Goal: Entertainment & Leisure: Consume media (video, audio)

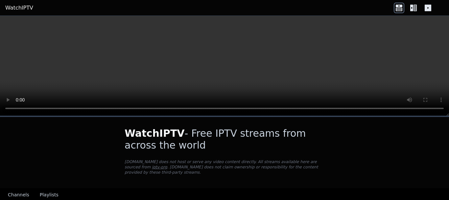
drag, startPoint x: 0, startPoint y: 0, endPoint x: 56, endPoint y: 51, distance: 76.1
click at [56, 51] on video at bounding box center [224, 66] width 449 height 100
click at [415, 12] on icon at bounding box center [414, 8] width 11 height 11
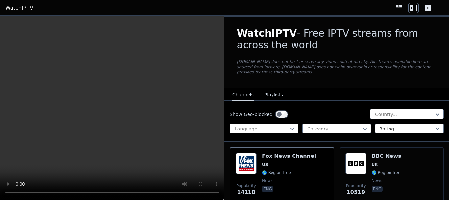
click at [433, 4] on icon at bounding box center [428, 8] width 11 height 11
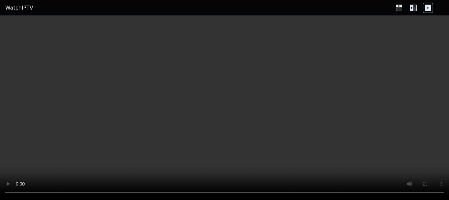
click at [410, 5] on icon at bounding box center [414, 8] width 11 height 11
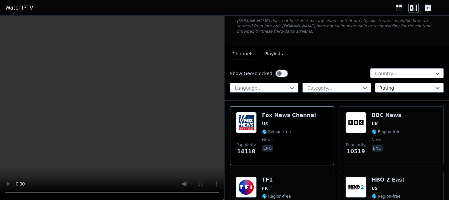
scroll to position [66, 0]
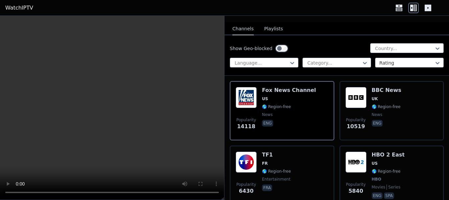
click at [271, 23] on button "Playlists" at bounding box center [273, 29] width 19 height 13
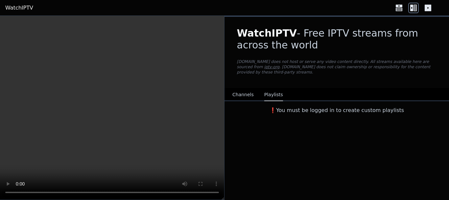
click at [241, 90] on button "Channels" at bounding box center [243, 94] width 21 height 13
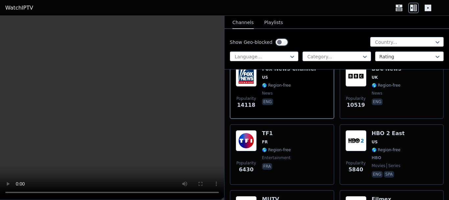
scroll to position [99, 0]
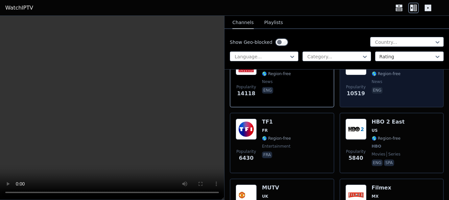
click at [359, 84] on span "Popularity" at bounding box center [356, 86] width 20 height 5
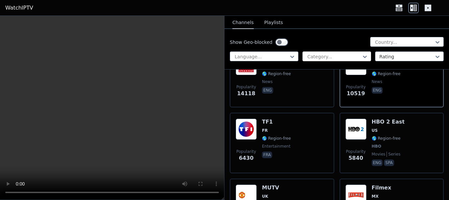
click at [329, 58] on div at bounding box center [334, 56] width 55 height 7
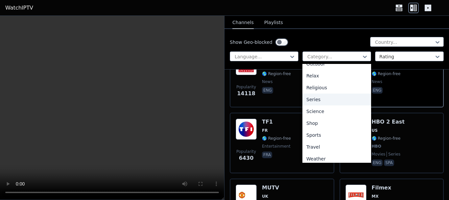
scroll to position [224, 0]
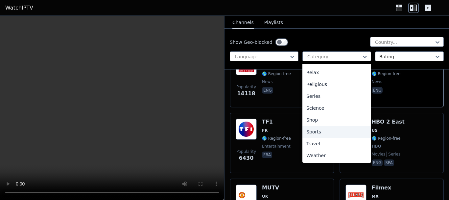
click at [335, 135] on div "Sports" at bounding box center [337, 132] width 69 height 12
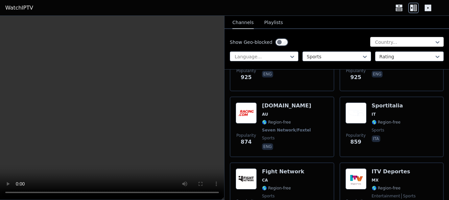
scroll to position [658, 0]
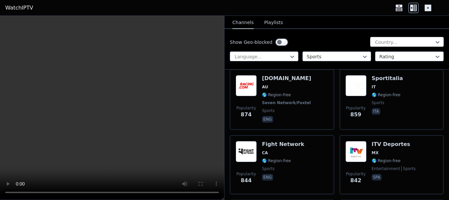
click at [399, 41] on div at bounding box center [405, 42] width 60 height 7
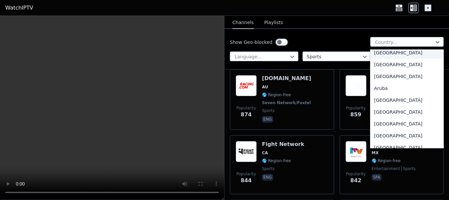
scroll to position [66, 0]
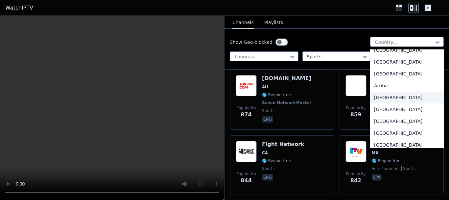
click at [403, 101] on div "[GEOGRAPHIC_DATA]" at bounding box center [407, 97] width 74 height 12
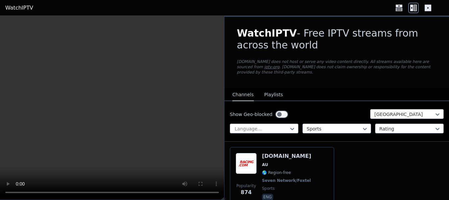
scroll to position [30, 0]
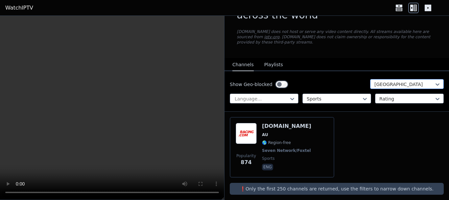
click at [401, 81] on div at bounding box center [405, 84] width 60 height 7
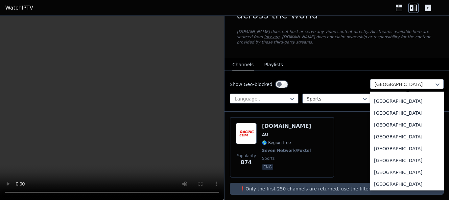
scroll to position [1637, 0]
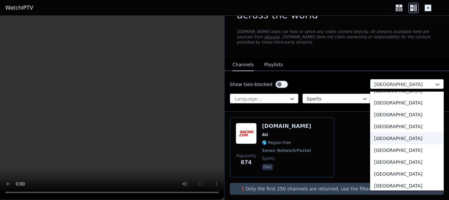
click at [405, 136] on div "[GEOGRAPHIC_DATA]" at bounding box center [407, 138] width 74 height 12
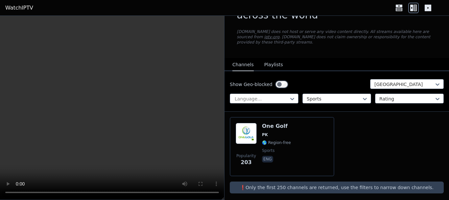
scroll to position [29, 0]
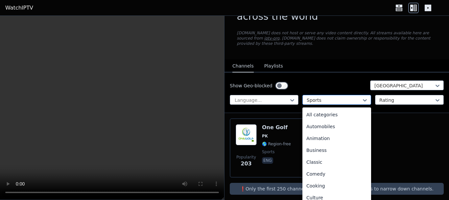
click at [354, 97] on div at bounding box center [334, 100] width 55 height 7
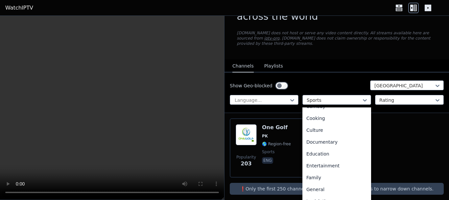
scroll to position [0, 0]
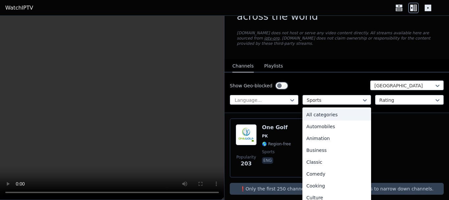
click at [352, 109] on div "All categories" at bounding box center [337, 115] width 69 height 12
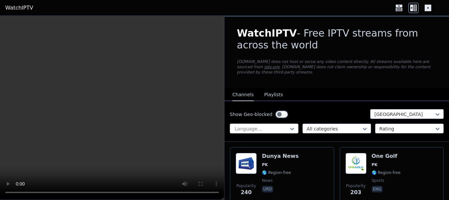
click at [278, 125] on div at bounding box center [261, 128] width 55 height 7
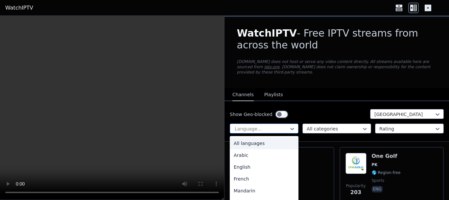
click at [278, 125] on div at bounding box center [261, 128] width 55 height 7
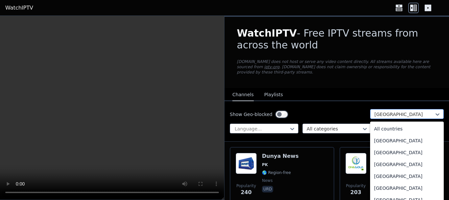
click at [382, 111] on div at bounding box center [405, 114] width 60 height 7
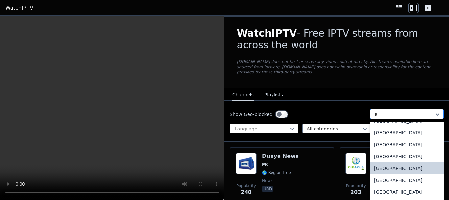
type input "**"
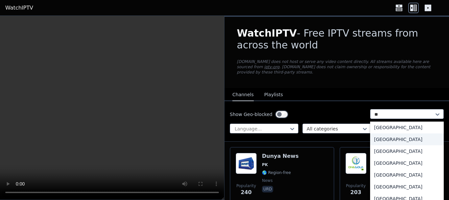
click at [382, 138] on div "[GEOGRAPHIC_DATA]" at bounding box center [407, 139] width 74 height 12
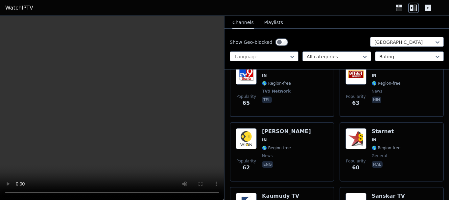
scroll to position [1217, 0]
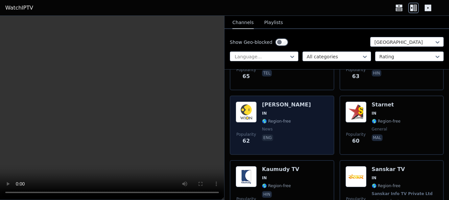
click at [311, 129] on div "Popularity 62 [PERSON_NAME] IN 🌎 Region-free news eng" at bounding box center [282, 124] width 93 height 47
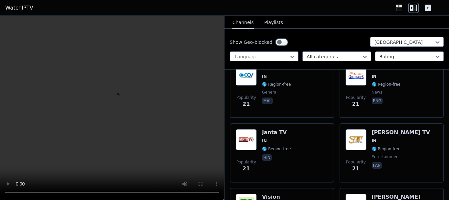
scroll to position [3388, 0]
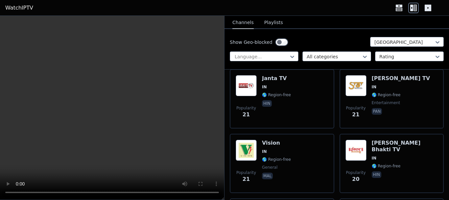
click at [311, 139] on div "Popularity 21 Vision IN 🌎 Region-free general mal" at bounding box center [282, 162] width 93 height 47
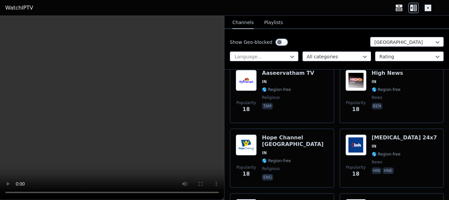
scroll to position [3849, 0]
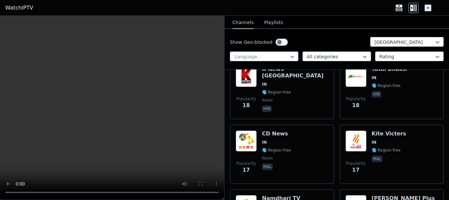
click at [336, 50] on div "Show Geo-blocked India Language... All categories Rating" at bounding box center [337, 49] width 225 height 40
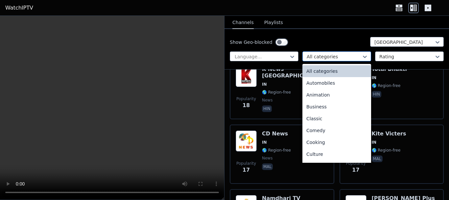
click at [336, 52] on div "All categories" at bounding box center [337, 56] width 69 height 10
type input "***"
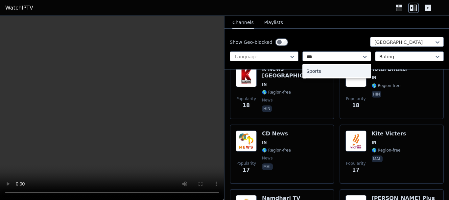
click at [337, 68] on div "Sports" at bounding box center [337, 71] width 69 height 12
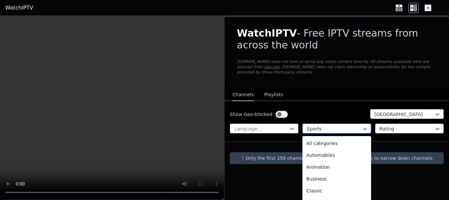
click at [342, 125] on div at bounding box center [334, 128] width 55 height 7
click at [347, 140] on div "All categories" at bounding box center [337, 143] width 69 height 12
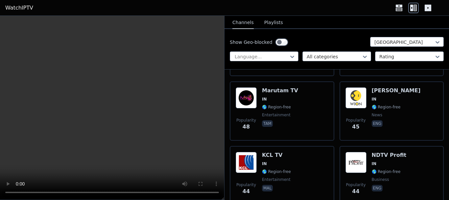
scroll to position [1797, 0]
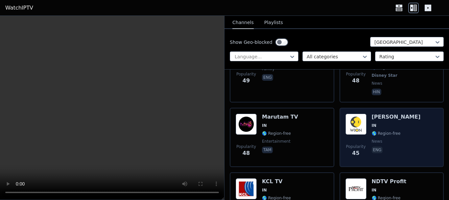
click at [423, 121] on div "Popularity 45 [PERSON_NAME] IN 🌎 Region-free news eng" at bounding box center [392, 136] width 93 height 47
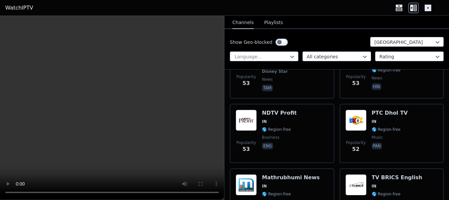
scroll to position [1534, 0]
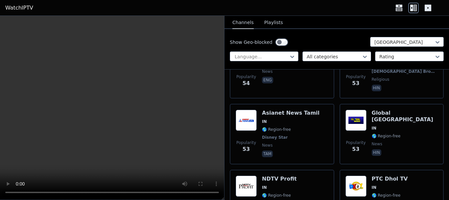
click at [423, 121] on div "Popularity 53 Global Punjab IN 🌎 Region-free news hin" at bounding box center [392, 134] width 93 height 49
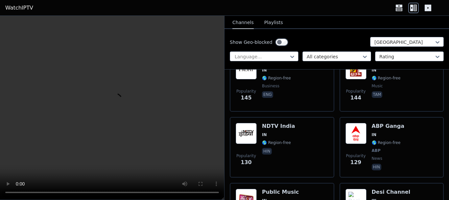
scroll to position [514, 0]
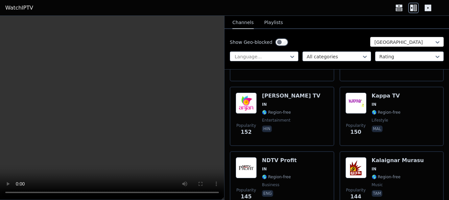
click at [386, 38] on div "[GEOGRAPHIC_DATA]" at bounding box center [407, 42] width 74 height 10
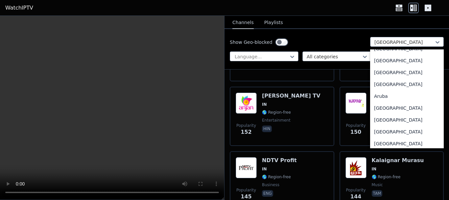
scroll to position [0, 0]
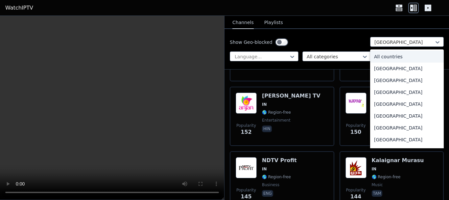
click at [389, 56] on div "All countries" at bounding box center [407, 57] width 74 height 12
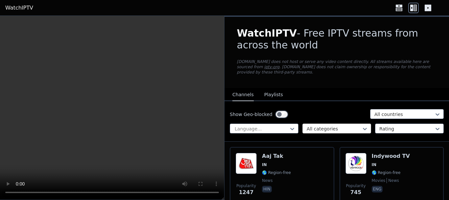
click at [348, 125] on div at bounding box center [334, 128] width 55 height 7
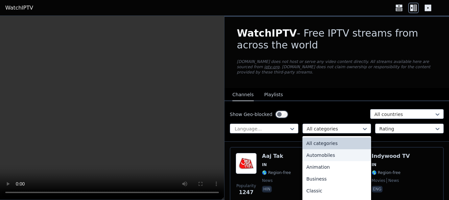
scroll to position [256, 0]
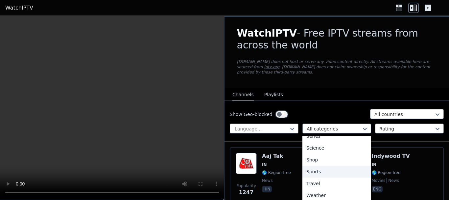
click at [346, 165] on div "Sports" at bounding box center [337, 171] width 69 height 12
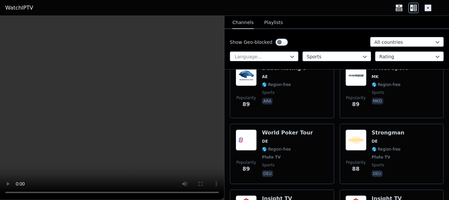
scroll to position [3098, 0]
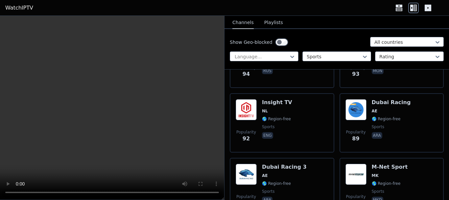
click at [419, 120] on div "Popularity 89 Dubai Racing AE 🌎 Region-free sports ara" at bounding box center [392, 122] width 93 height 47
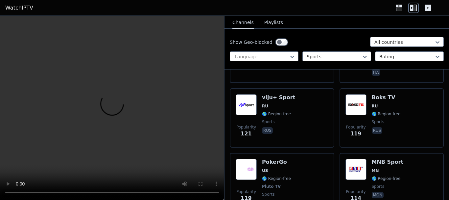
scroll to position [2671, 0]
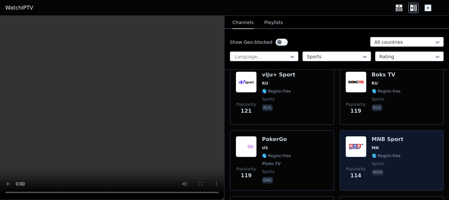
click at [417, 150] on div "Popularity 114 MNB Sport MN 🌎 Region-free sports mon" at bounding box center [392, 160] width 93 height 49
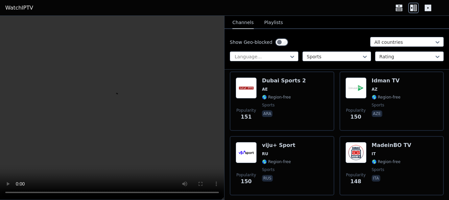
scroll to position [2145, 0]
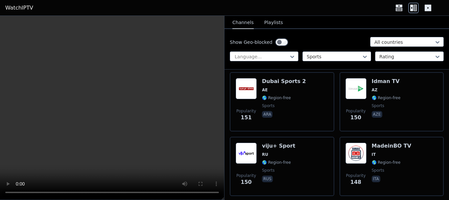
click at [417, 150] on div "Popularity 148 MadeinBO TV IT 🌎 Region-free sports ita" at bounding box center [392, 165] width 93 height 47
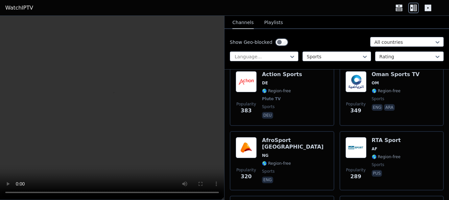
scroll to position [1256, 0]
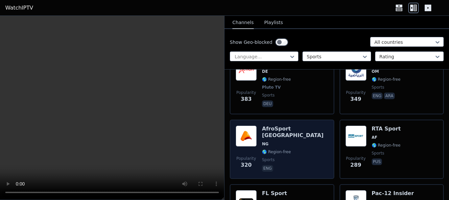
click at [315, 125] on div "Popularity 320 AfroSport [GEOGRAPHIC_DATA] NG 🌎 Region-free sports eng" at bounding box center [282, 148] width 93 height 47
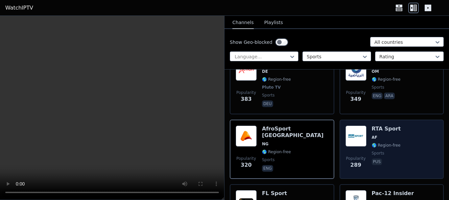
click at [375, 125] on h6 "RTA Sport" at bounding box center [386, 128] width 29 height 7
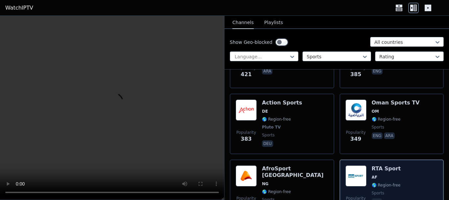
scroll to position [1191, 0]
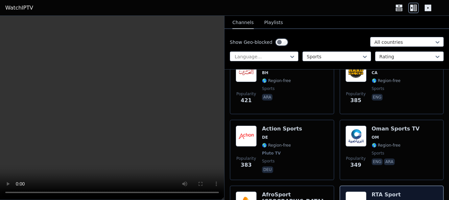
click at [409, 135] on div "Popularity 349 Oman Sports TV OM 🌎 Region-free sports eng ara" at bounding box center [392, 149] width 93 height 49
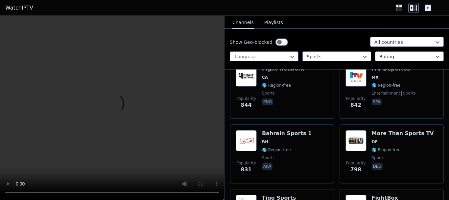
scroll to position [697, 0]
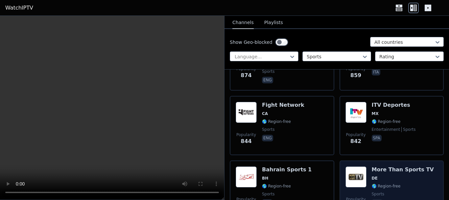
click at [410, 176] on div "More Than Sports TV DE 🌎 Region-free sports deu" at bounding box center [403, 189] width 62 height 47
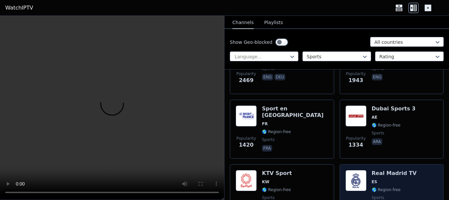
scroll to position [237, 0]
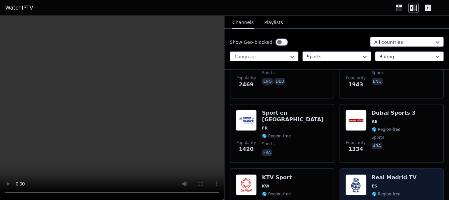
click at [414, 168] on div "Popularity 1276 Real Madrid TV ES 🌎 Region-free sports spa" at bounding box center [392, 197] width 105 height 59
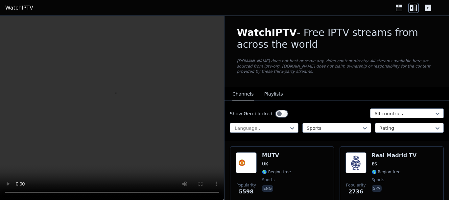
scroll to position [0, 0]
